Goal: Task Accomplishment & Management: Use online tool/utility

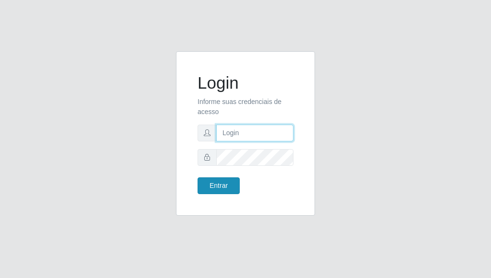
type input "[PERSON_NAME]"
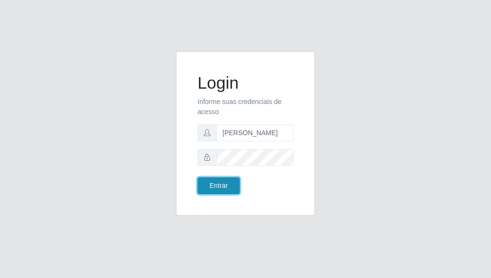
click at [221, 184] on button "Entrar" at bounding box center [219, 185] width 42 height 17
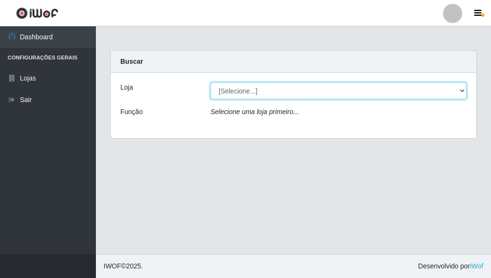
click at [462, 90] on select "[Selecione...] Bemais Supermercados - [GEOGRAPHIC_DATA]" at bounding box center [339, 90] width 256 height 17
select select "249"
click at [211, 82] on select "[Selecione...] Bemais Supermercados - [GEOGRAPHIC_DATA]" at bounding box center [339, 90] width 256 height 17
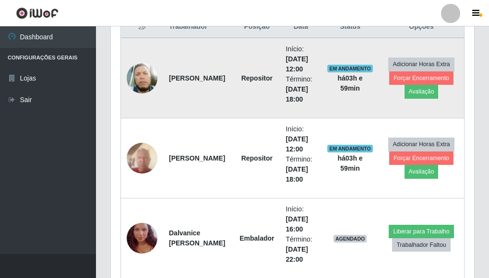
scroll to position [428, 0]
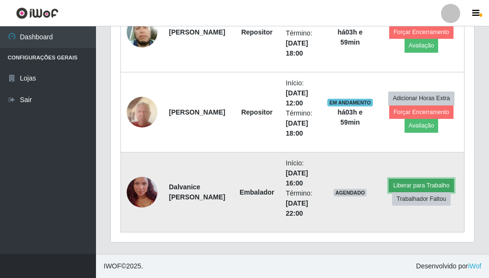
click at [400, 186] on button "Liberar para Trabalho" at bounding box center [420, 185] width 65 height 13
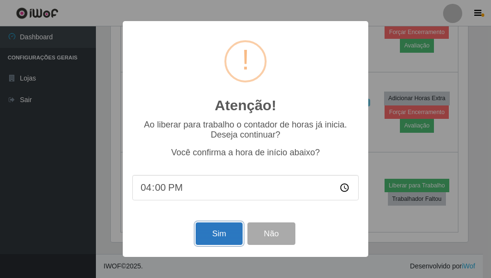
click at [234, 237] on button "Sim" at bounding box center [219, 233] width 47 height 23
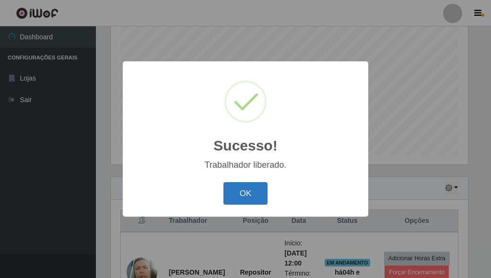
click at [232, 194] on button "OK" at bounding box center [245, 193] width 45 height 23
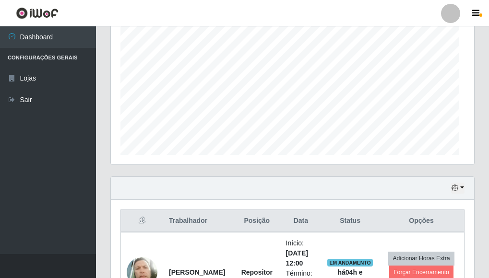
scroll to position [199, 363]
